Goal: Information Seeking & Learning: Learn about a topic

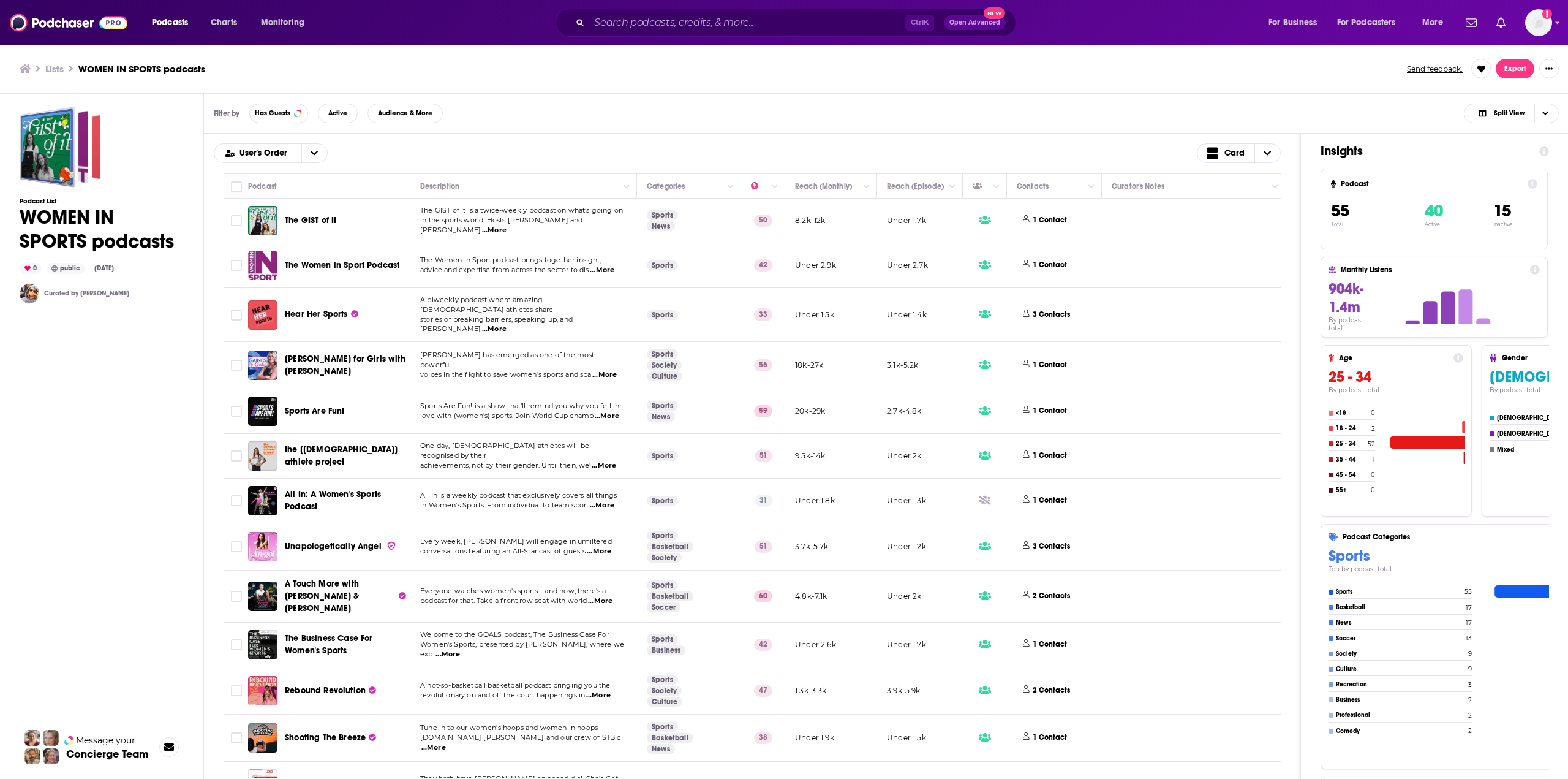
click at [720, 9] on div "Ctrl K Open Advanced New" at bounding box center [785, 23] width 461 height 28
click at [708, 30] on input "Search podcasts, credits, & more..." at bounding box center [747, 23] width 316 height 20
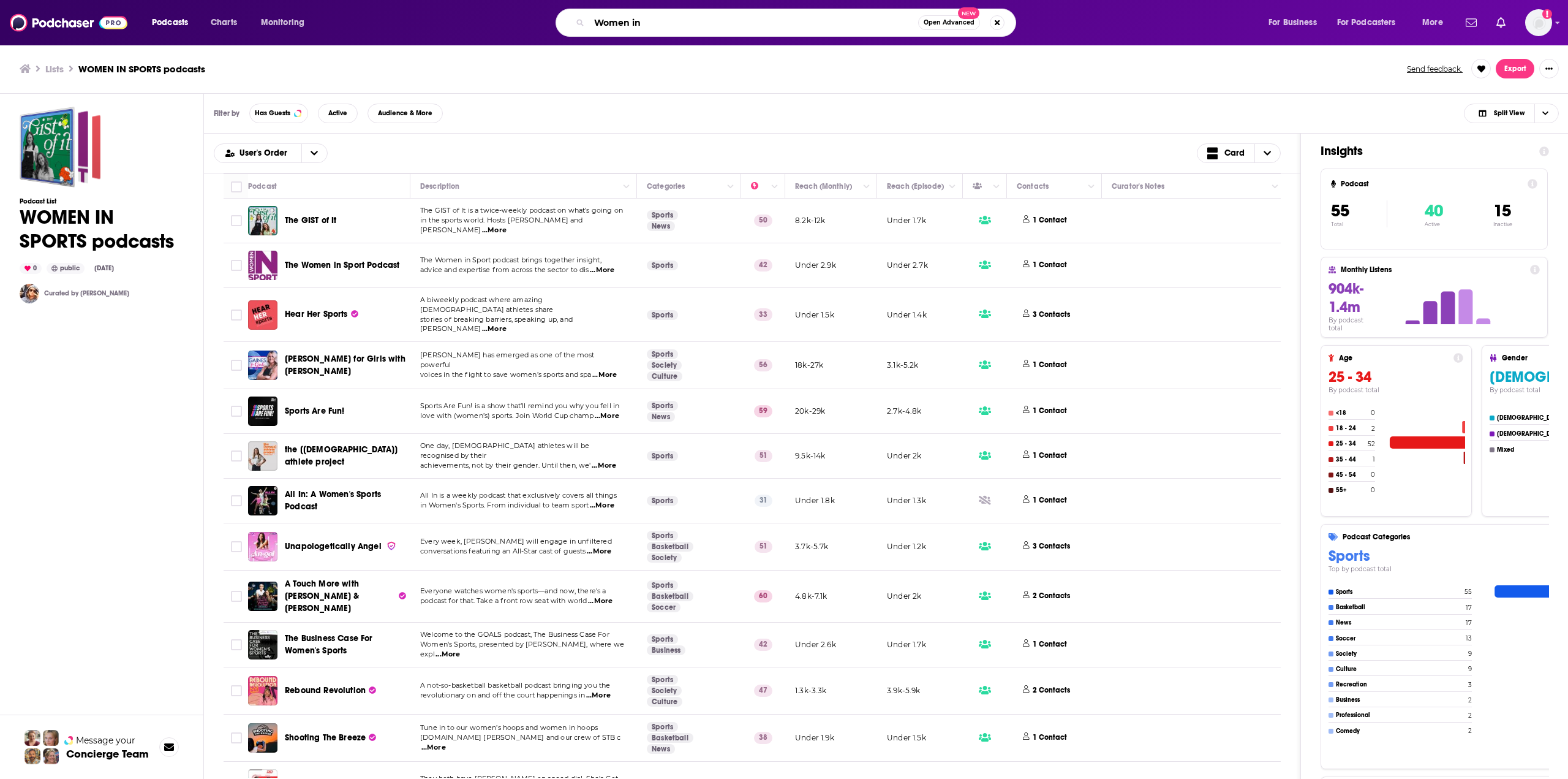
click at [643, 28] on input "Women in" at bounding box center [754, 23] width 329 height 20
paste input "The Business Case For Women's Sports"
type input "The Business Case For Women's Sports"
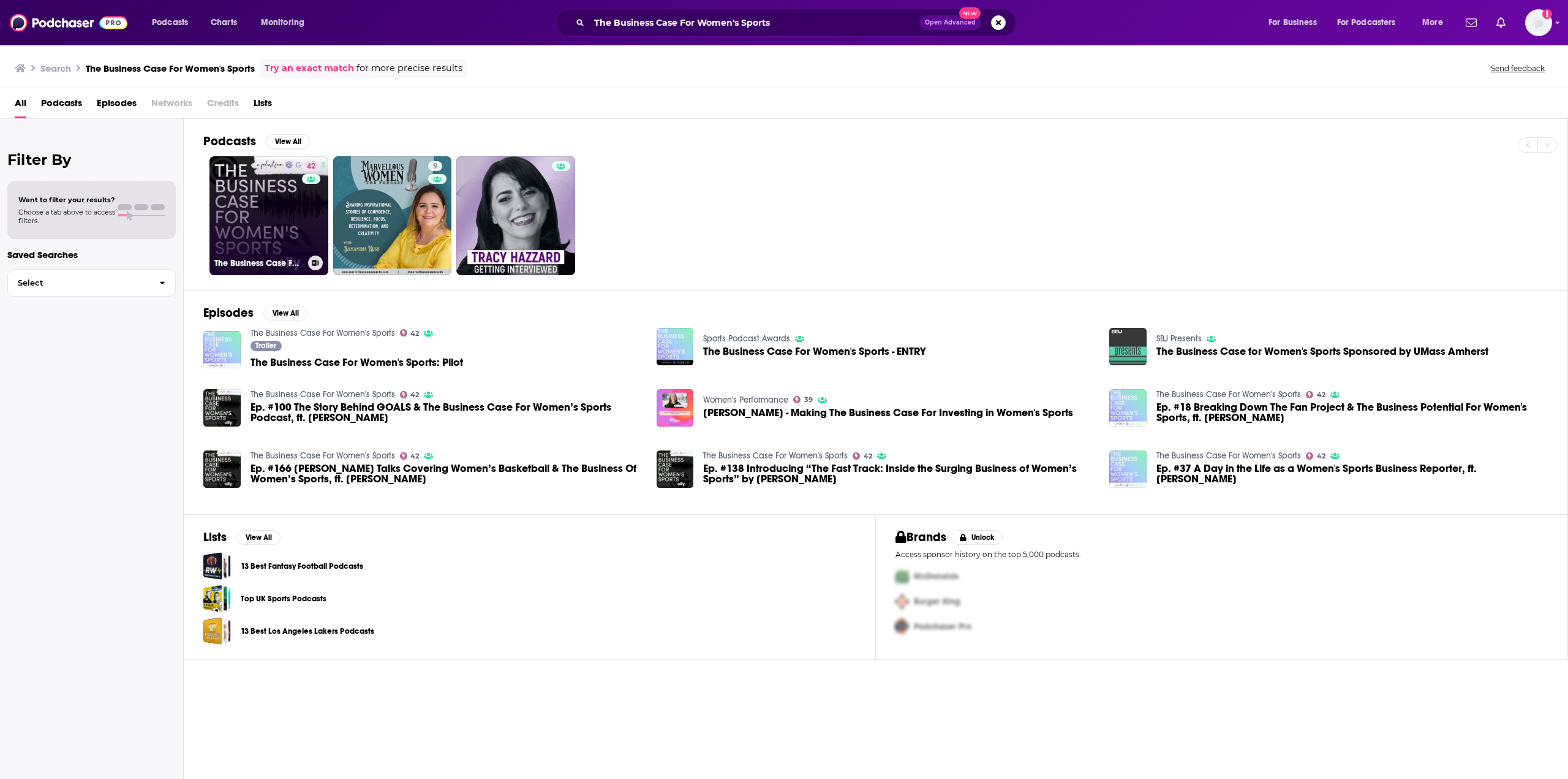
click at [277, 220] on link "42 The Business Case For Women's Sports" at bounding box center [268, 215] width 119 height 119
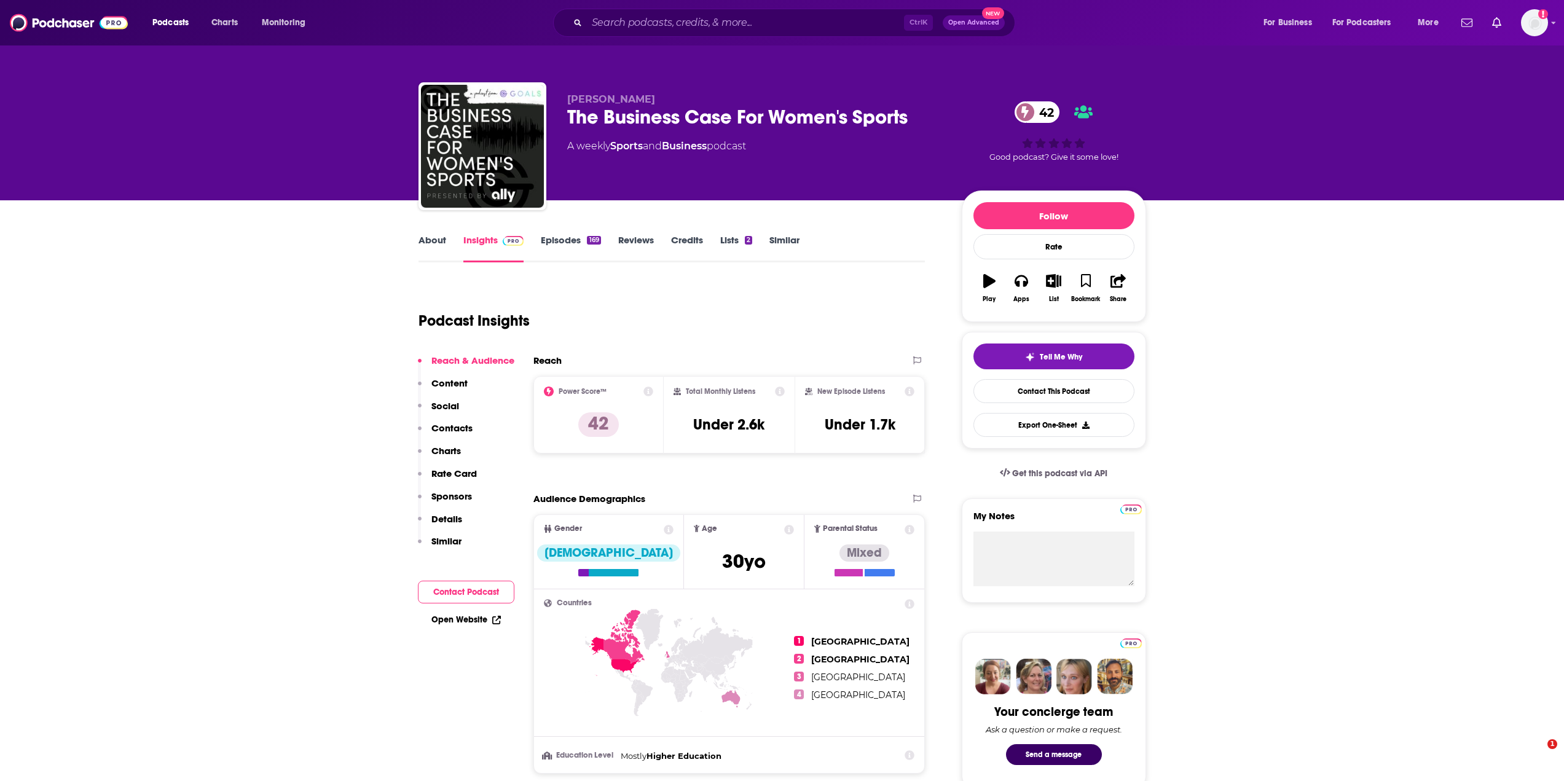
click at [439, 243] on link "About" at bounding box center [433, 248] width 28 height 28
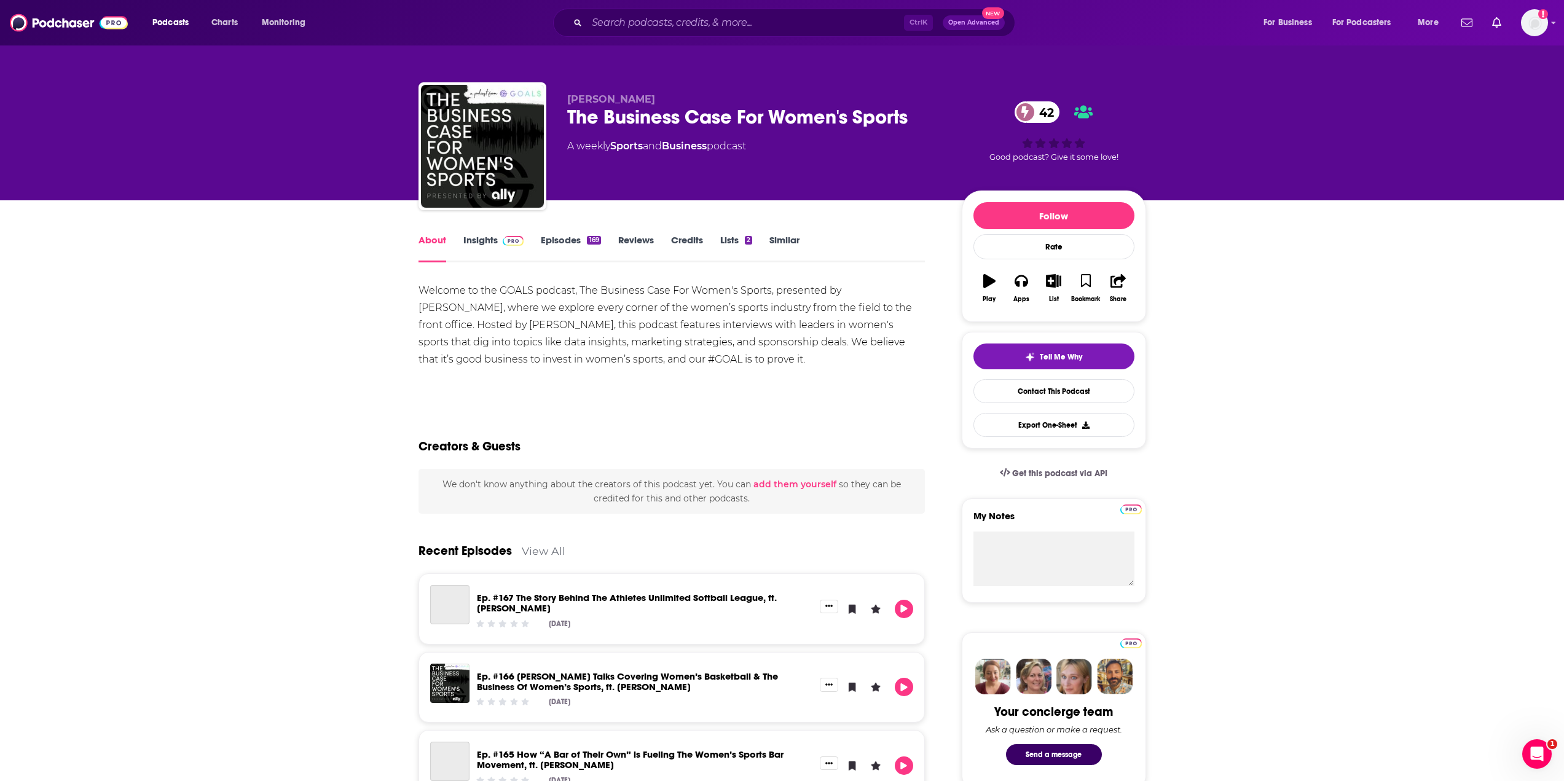
click at [505, 355] on div "Welcome to the GOALS podcast, The Business Case For Women's Sports, presented b…" at bounding box center [672, 325] width 507 height 86
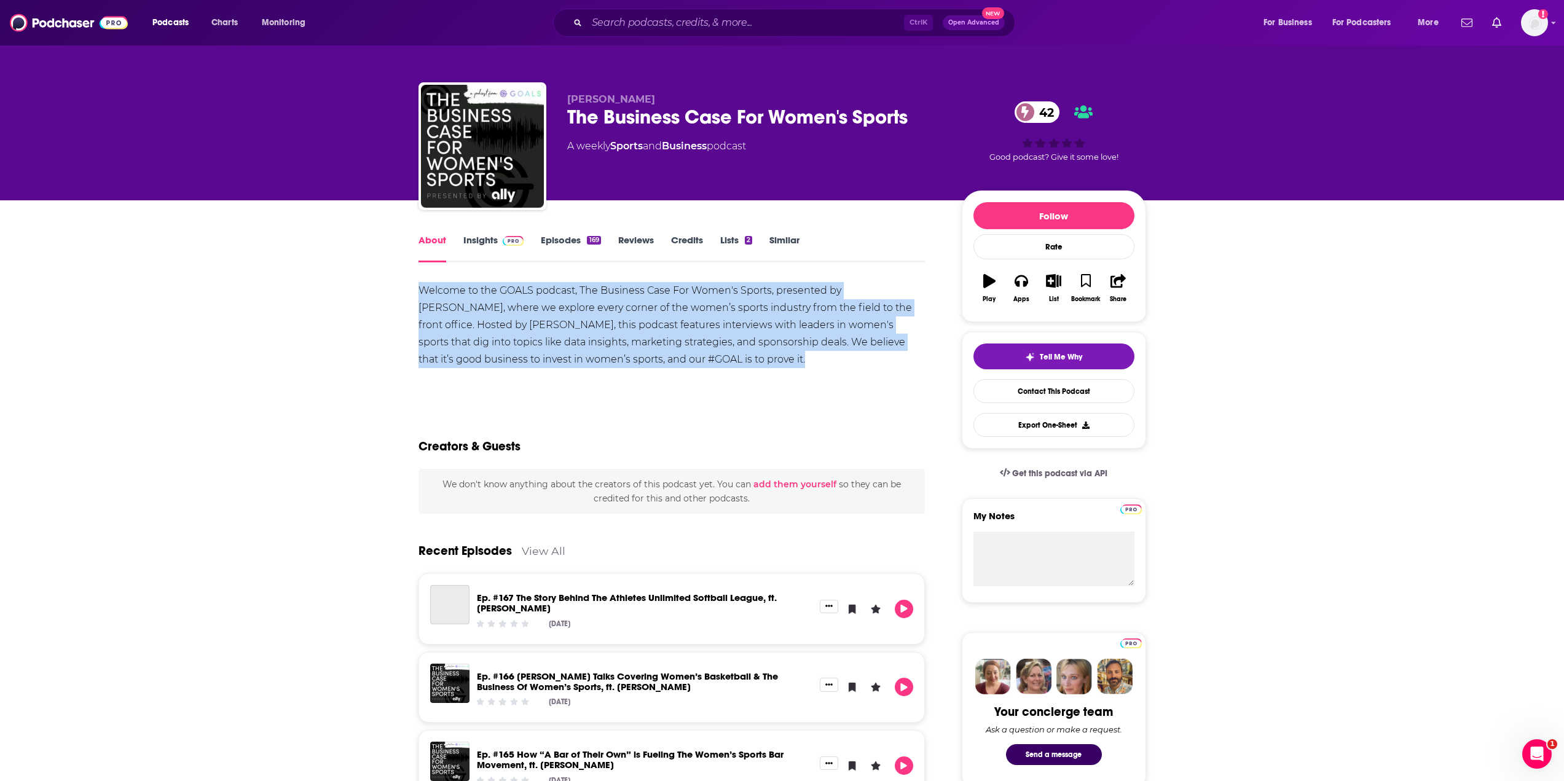
click at [505, 355] on div "Welcome to the GOALS podcast, The Business Case For Women's Sports, presented b…" at bounding box center [672, 325] width 507 height 86
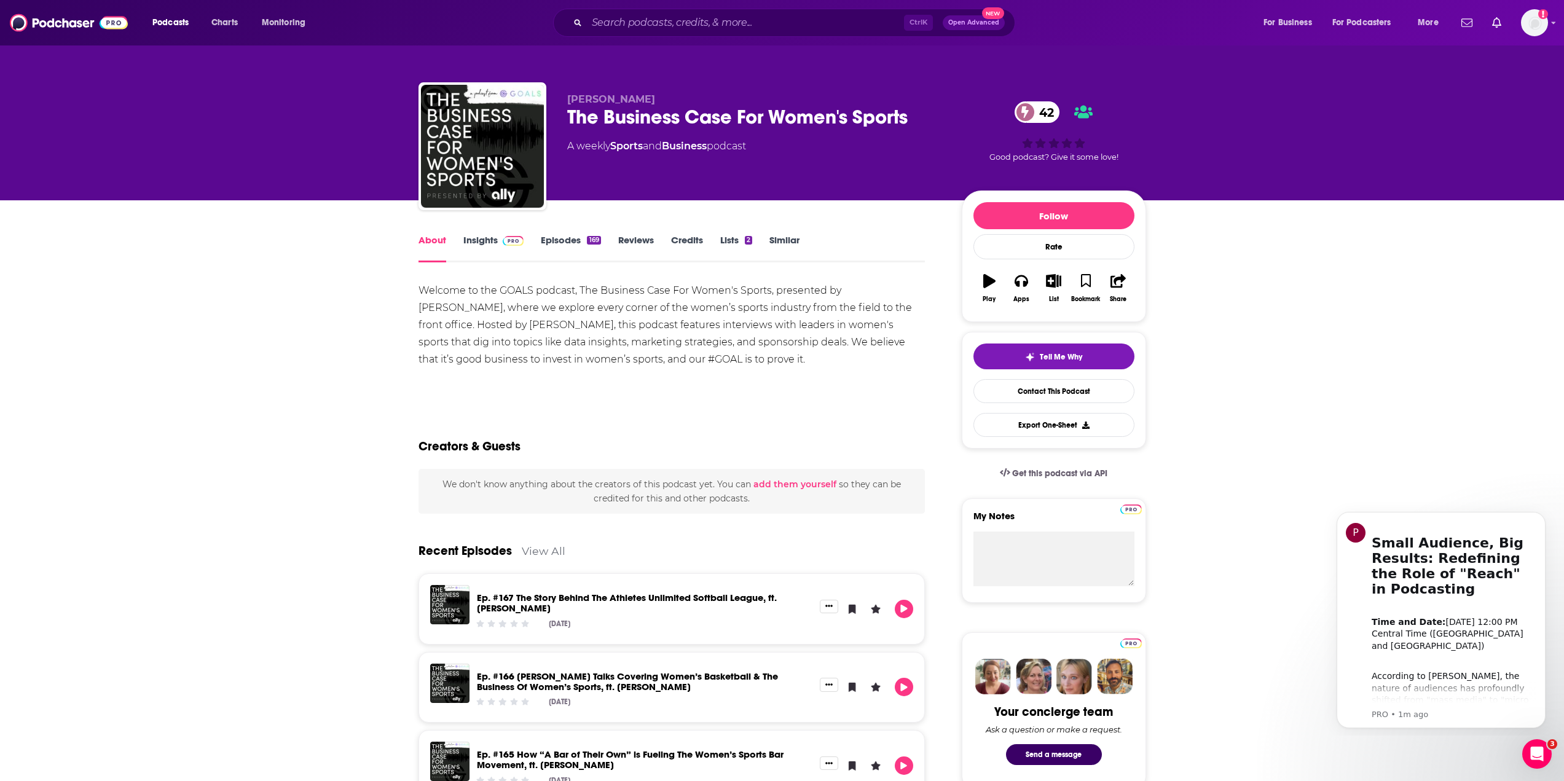
click at [563, 109] on div "[PERSON_NAME] The Business Case For Women's Sports 42 A weekly Sports and Busin…" at bounding box center [783, 148] width 728 height 133
click at [567, 109] on div "The Business Case For Women's Sports 42" at bounding box center [754, 117] width 375 height 24
copy div "The Business Case For Women's Sports 42"
